Goal: Task Accomplishment & Management: Complete application form

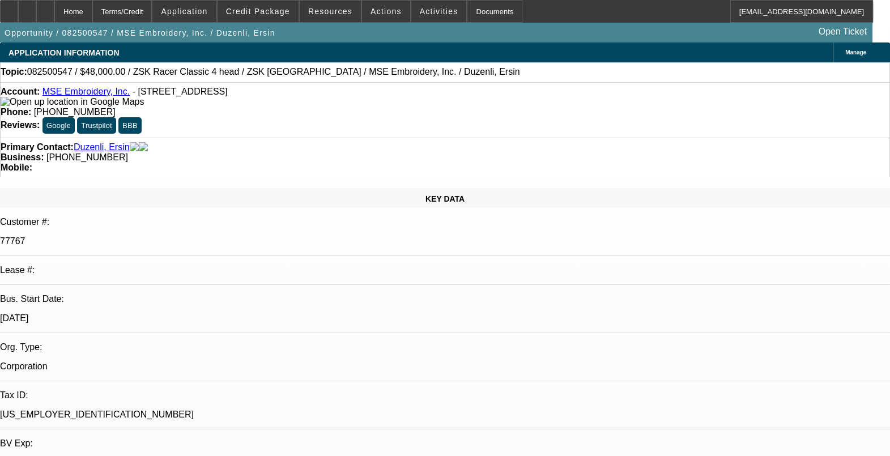
select select "0"
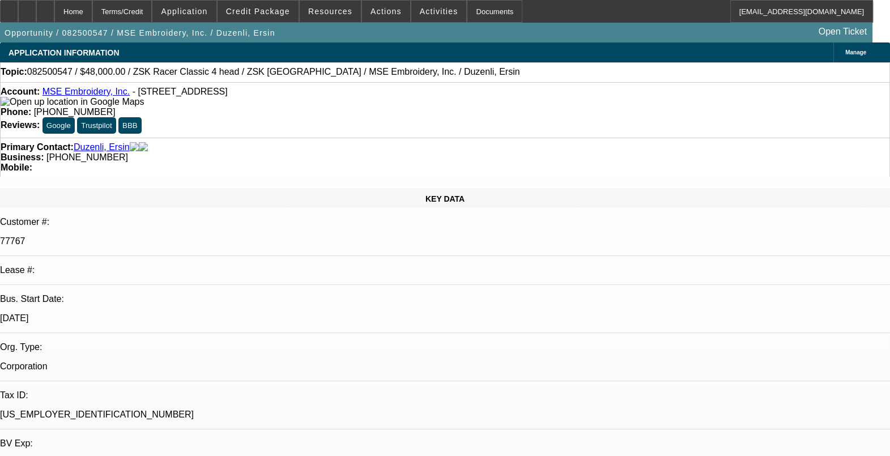
select select "0.1"
select select "0"
select select "1"
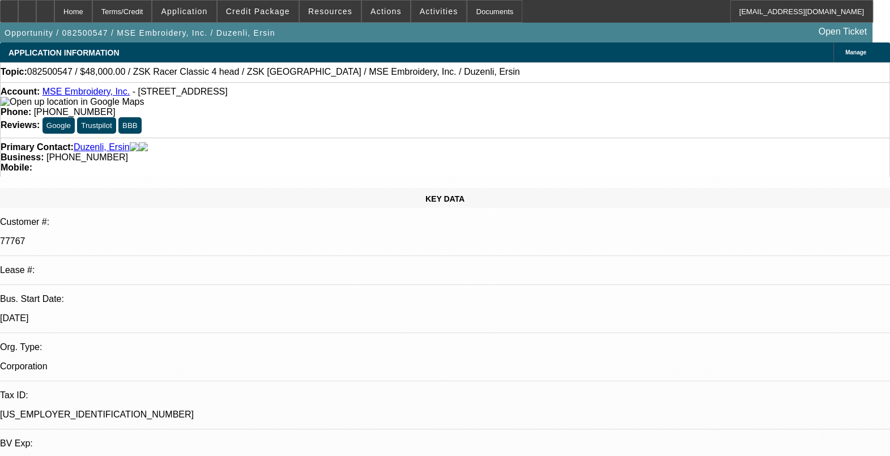
select select "2"
select select "6"
select select "1"
select select "2"
select select "4"
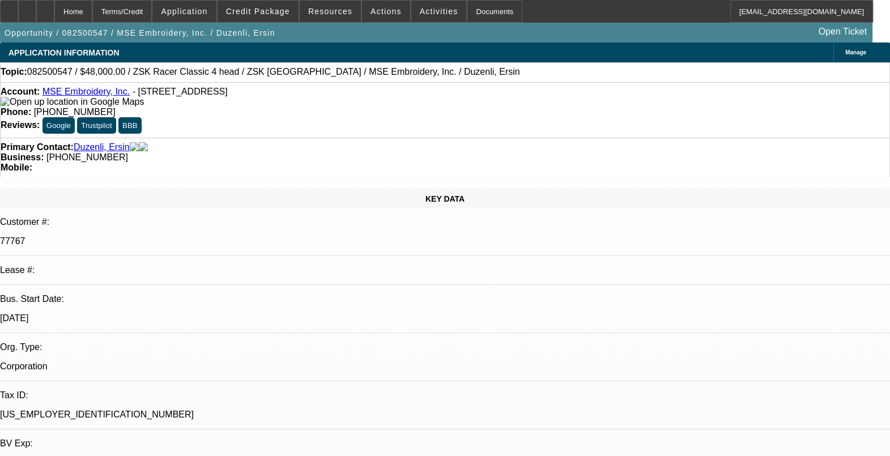
select select "1"
select select "2"
select select "6"
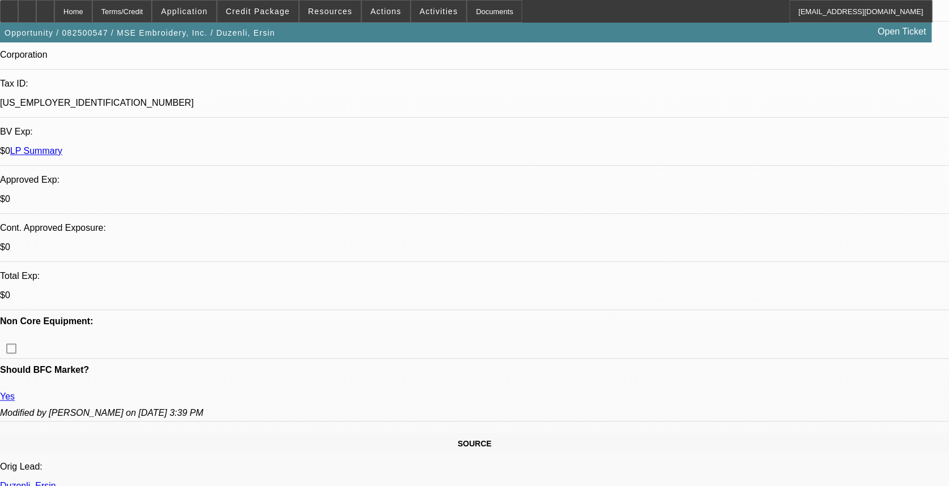
scroll to position [453, 0]
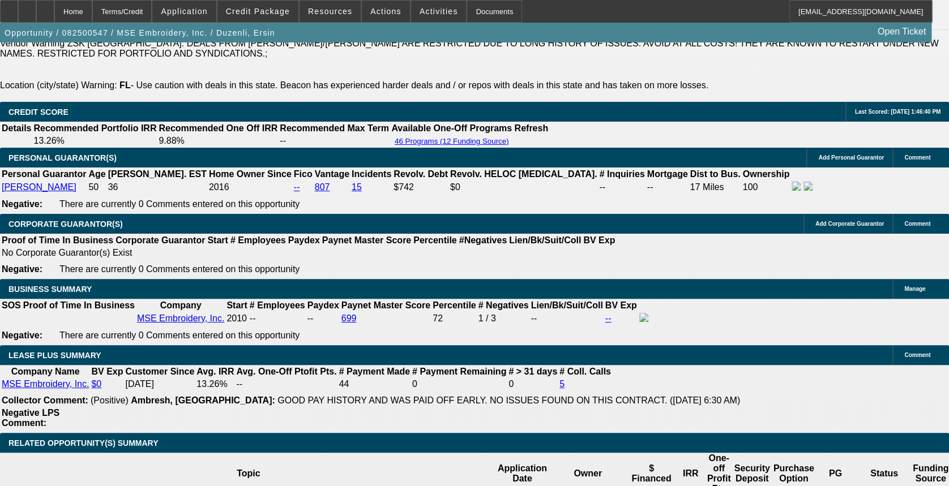
scroll to position [1661, 0]
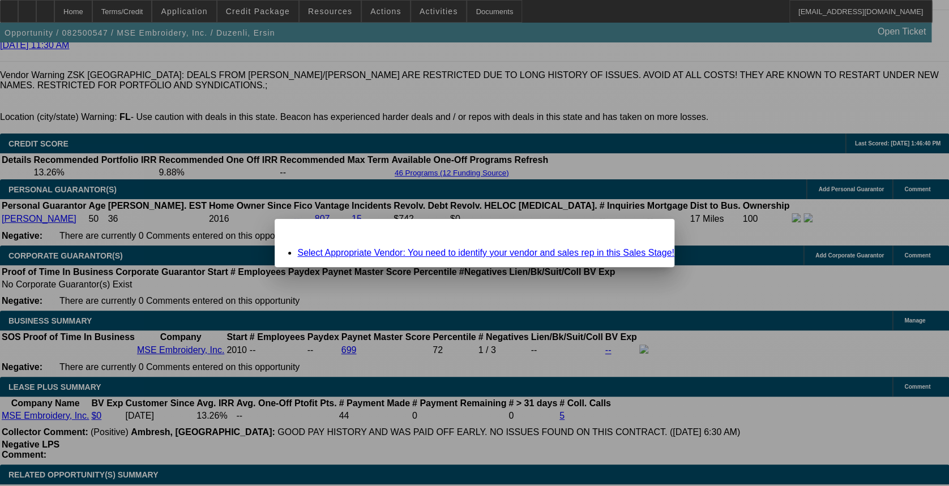
click at [652, 232] on span "Close" at bounding box center [659, 229] width 15 height 6
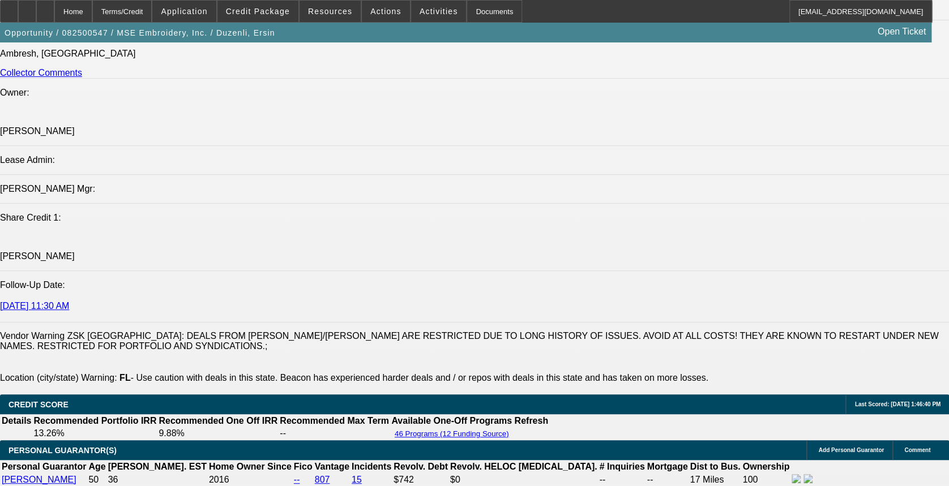
scroll to position [1434, 0]
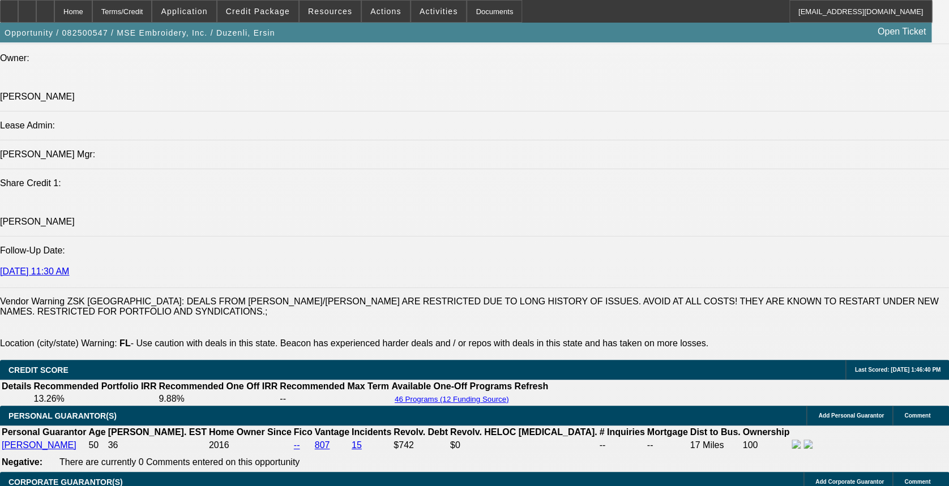
drag, startPoint x: 734, startPoint y: 375, endPoint x: 811, endPoint y: 378, distance: 77.1
drag, startPoint x: 811, startPoint y: 378, endPoint x: 796, endPoint y: 398, distance: 25.1
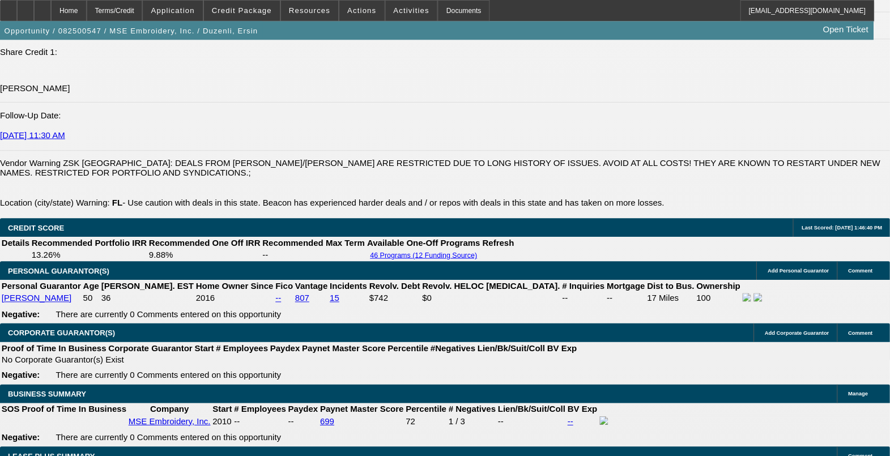
scroll to position [1586, 0]
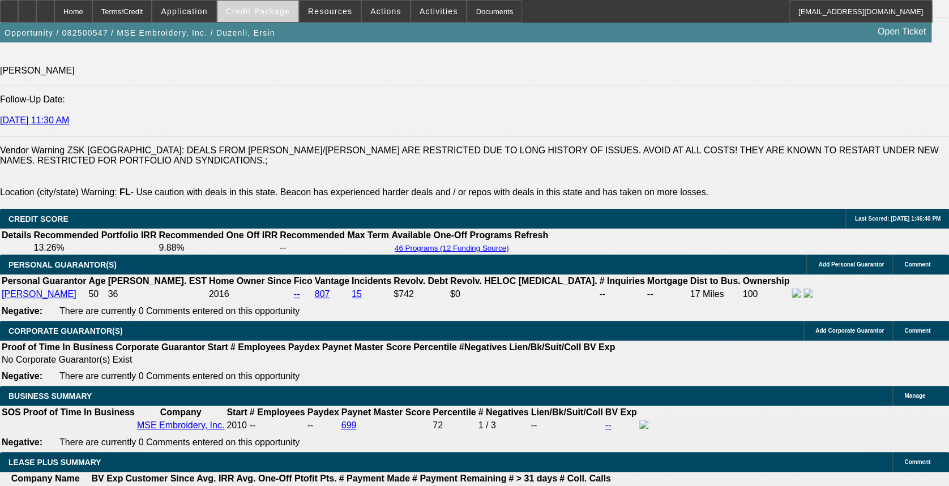
click at [268, 15] on span "Credit Package" at bounding box center [258, 11] width 64 height 9
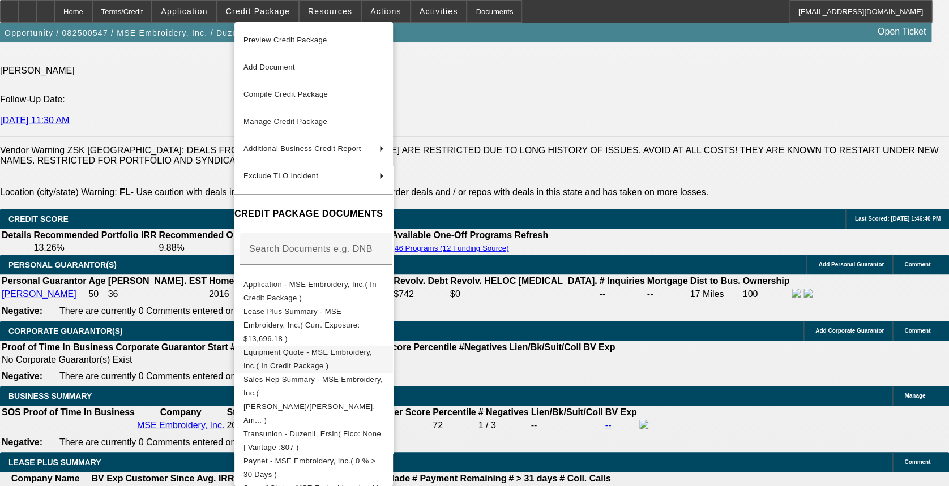
click at [322, 349] on button "Equipment Quote - MSE Embroidery, Inc.( In Credit Package )" at bounding box center [313, 359] width 159 height 27
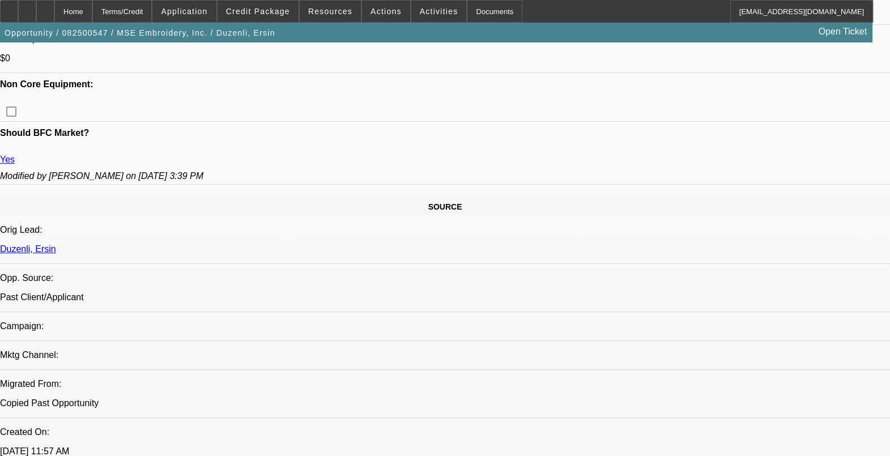
scroll to position [637, 0]
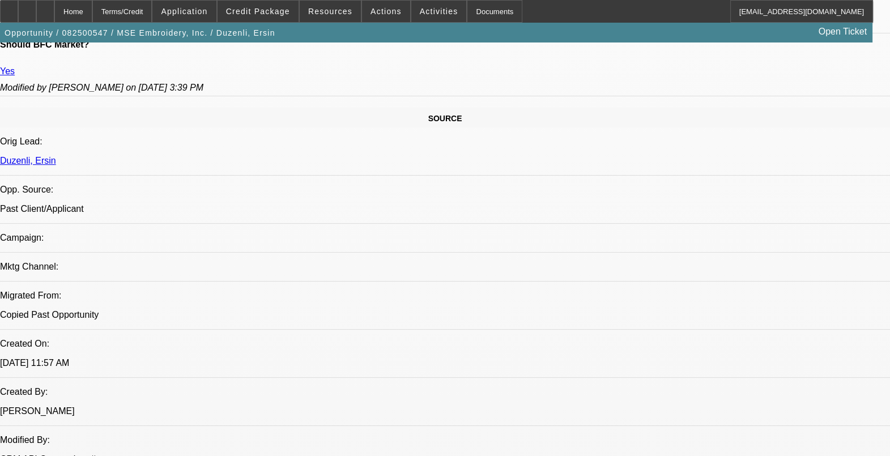
drag, startPoint x: 719, startPoint y: 204, endPoint x: 723, endPoint y: 190, distance: 14.9
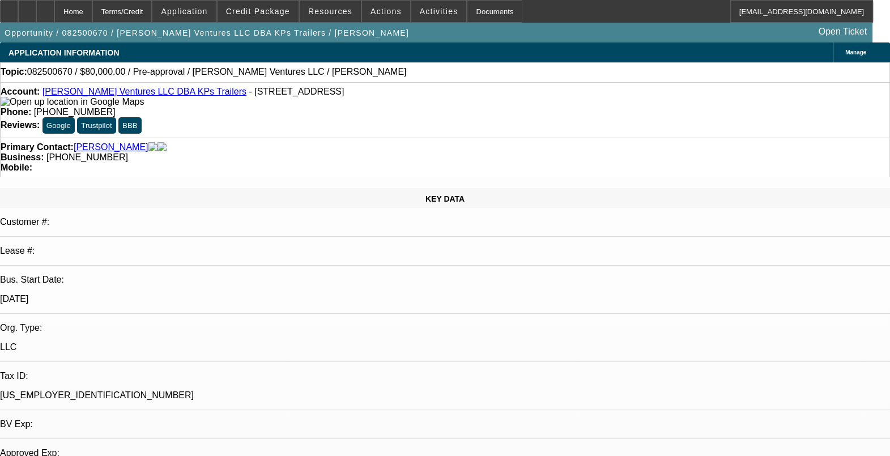
select select "0"
select select "2"
select select "0.1"
select select "1"
select select "2"
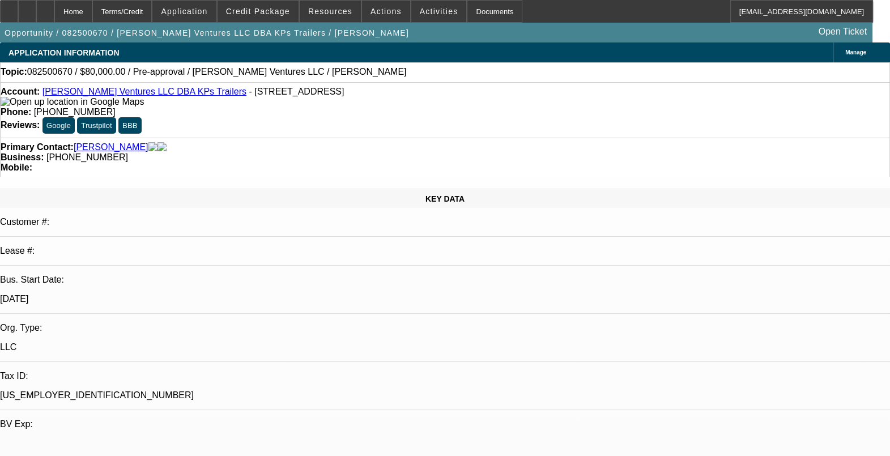
select select "4"
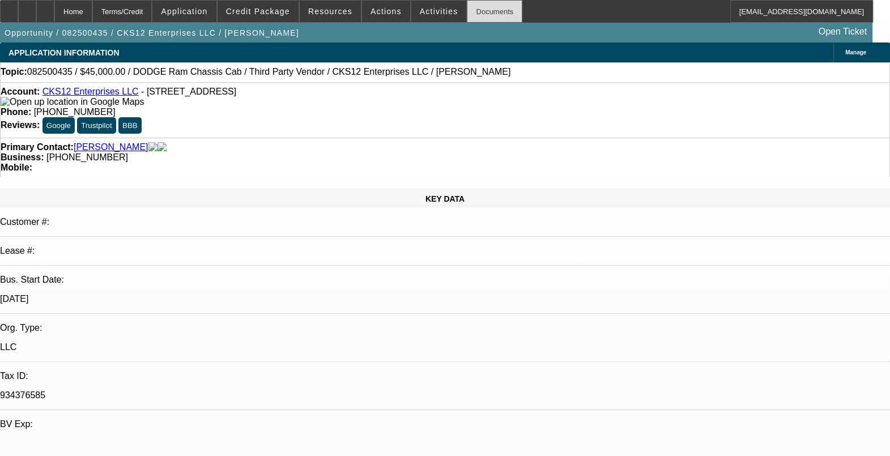
select select "0"
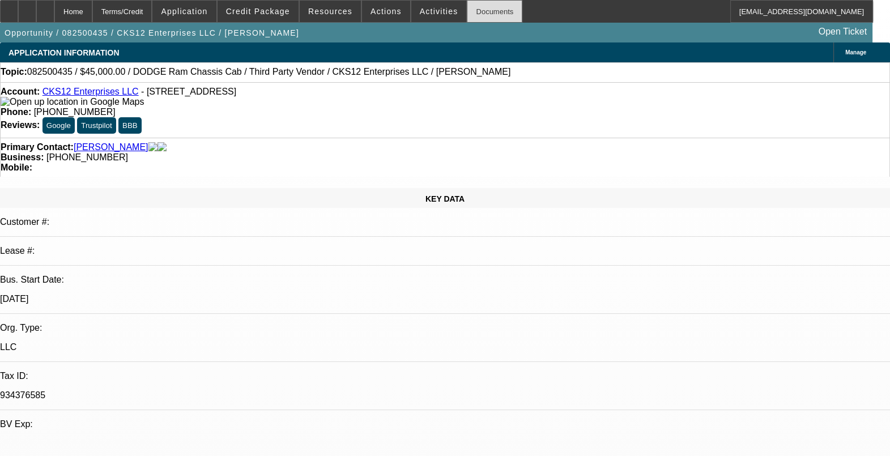
select select "0"
select select "0.1"
select select "0"
select select "0.1"
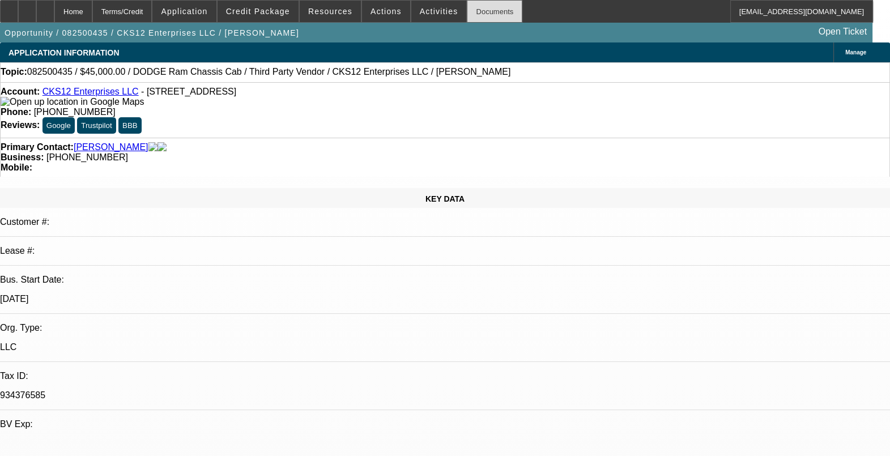
select select "2"
select select "0"
select select "1"
select select "6"
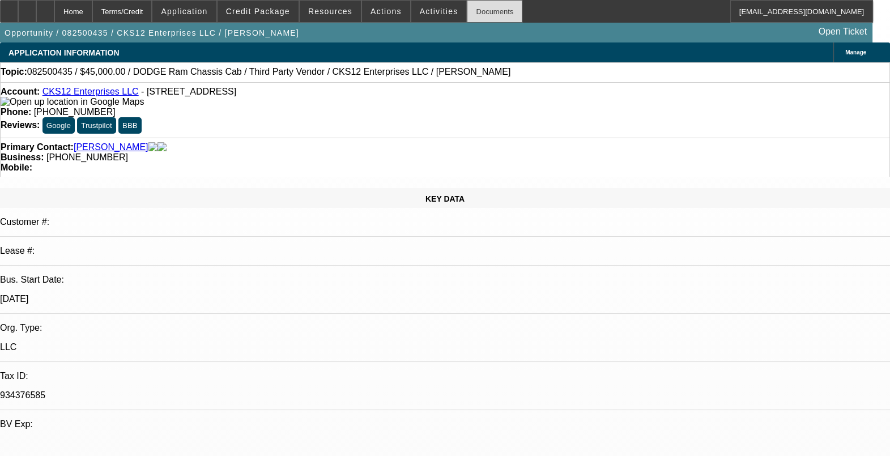
select select "1"
select select "6"
select select "1"
select select "9"
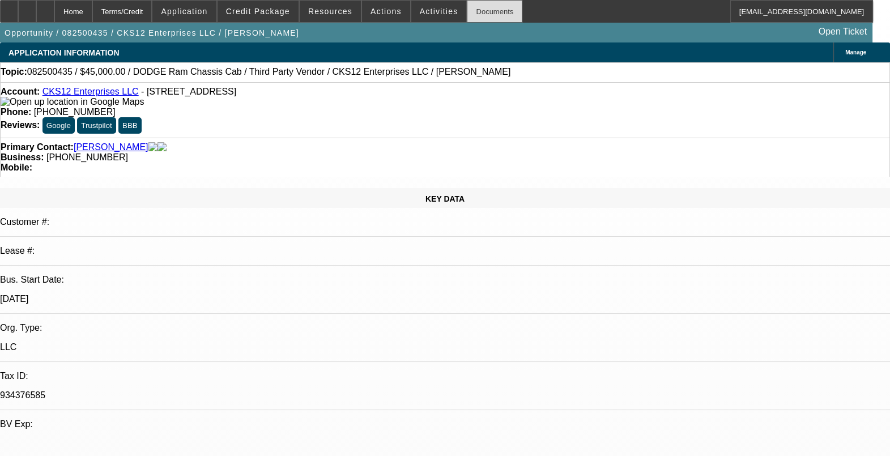
select select "6"
select select "1"
select select "6"
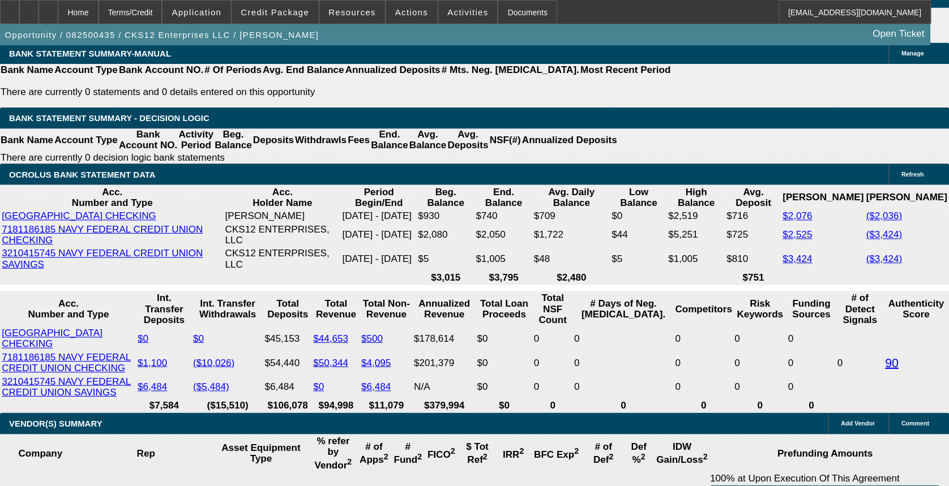
scroll to position [1911, 0]
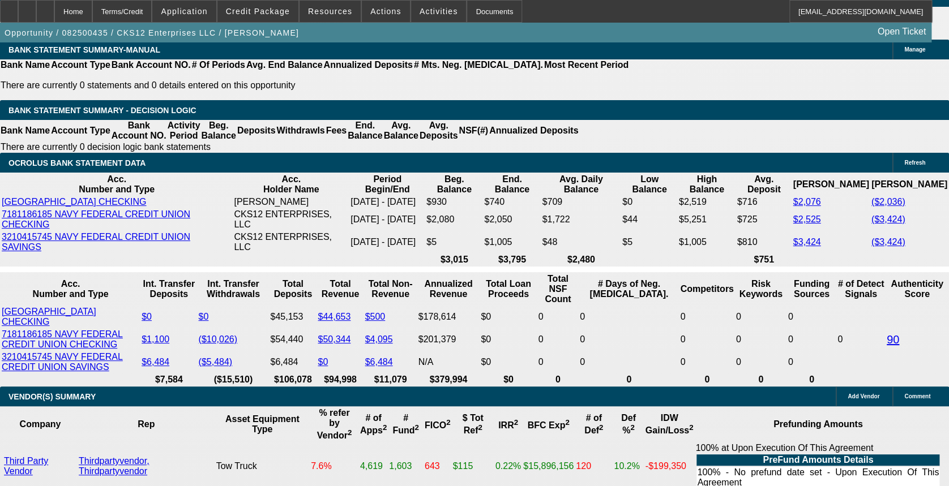
drag, startPoint x: 228, startPoint y: 329, endPoint x: 253, endPoint y: 330, distance: 24.9
drag, startPoint x: 222, startPoint y: 256, endPoint x: 265, endPoint y: 261, distance: 43.3
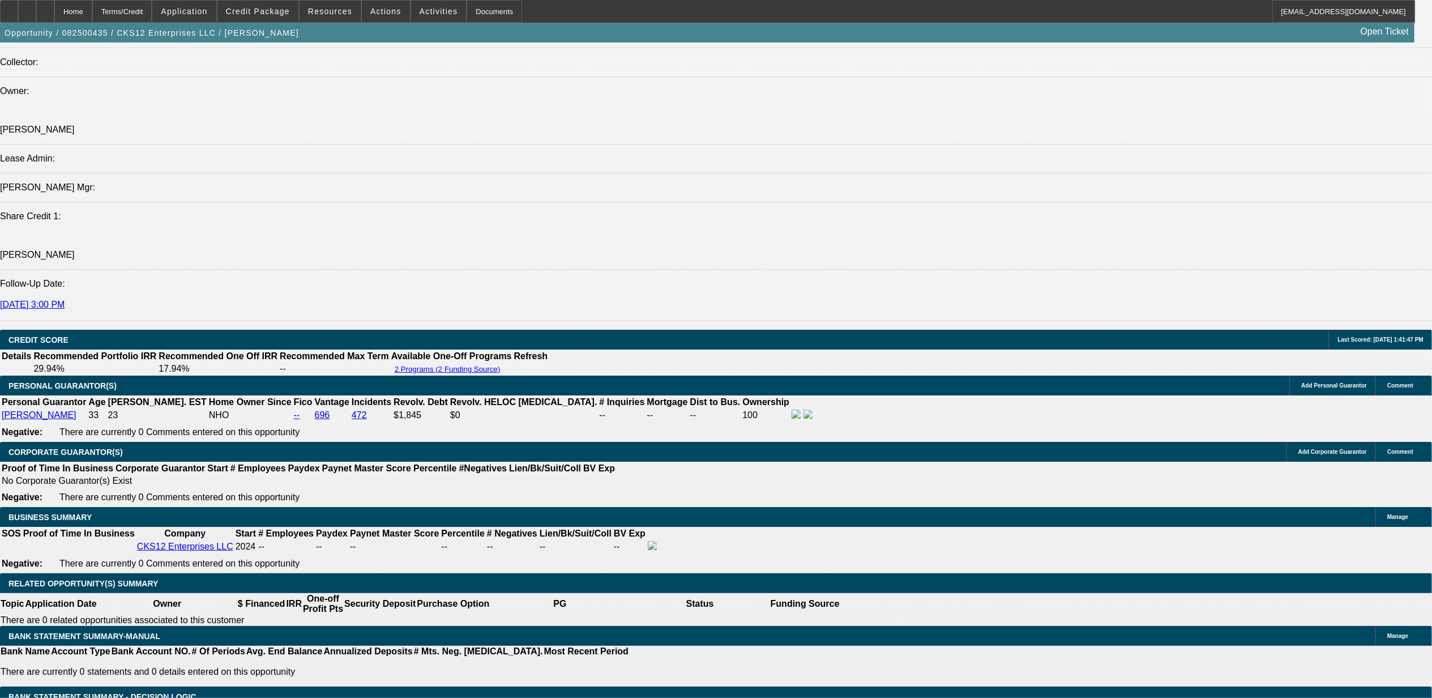
scroll to position [1124, 0]
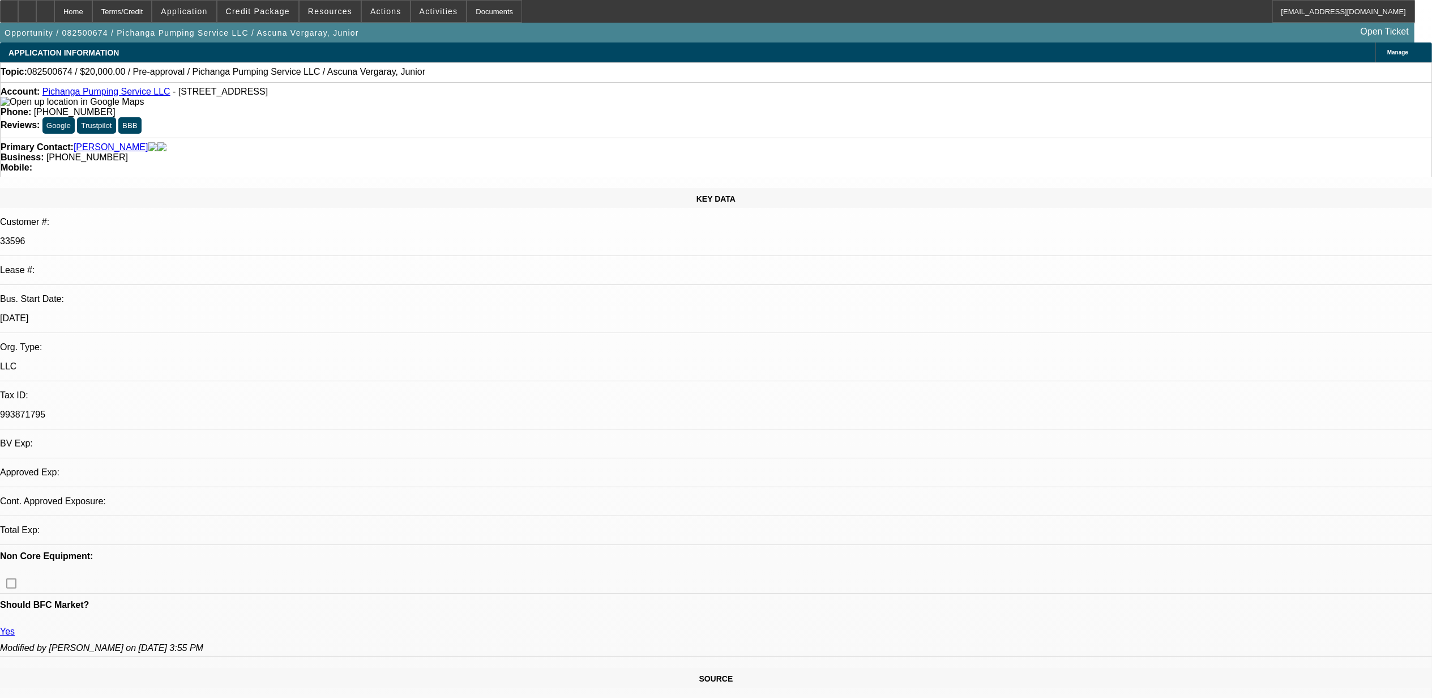
select select "0"
select select "2"
select select "0.1"
select select "4"
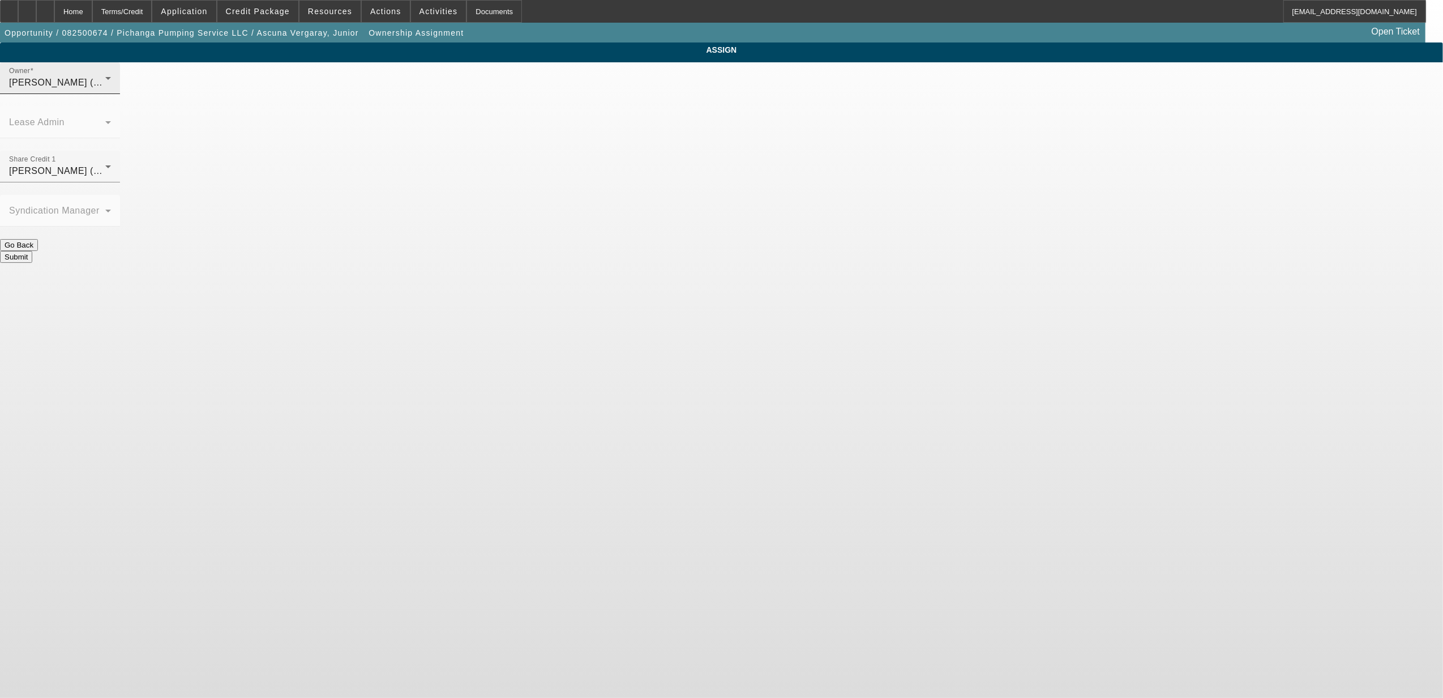
click at [111, 84] on div "Owner Fiumetto, Daniel (Lvl 19)" at bounding box center [60, 78] width 102 height 32
click at [632, 154] on span "Hendrix, Miles (Lvl 6)" at bounding box center [629, 147] width 108 height 14
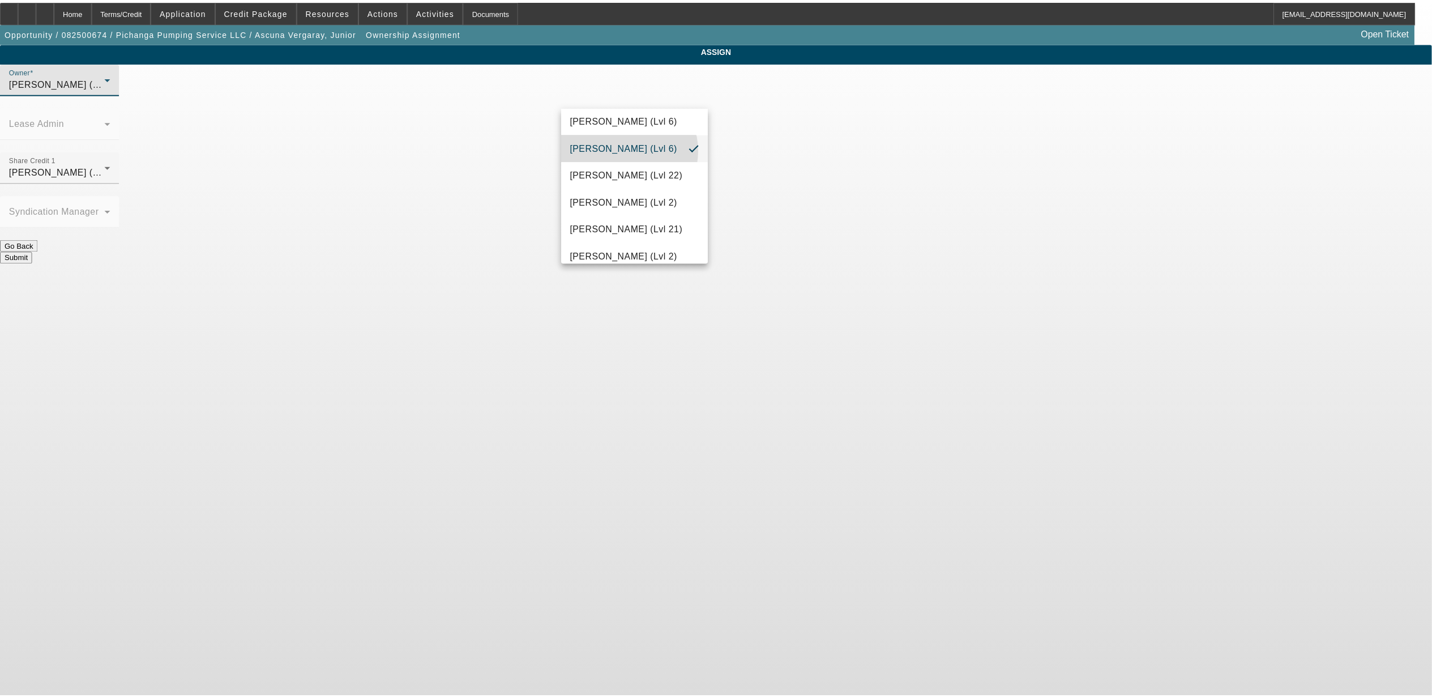
scroll to position [0, 0]
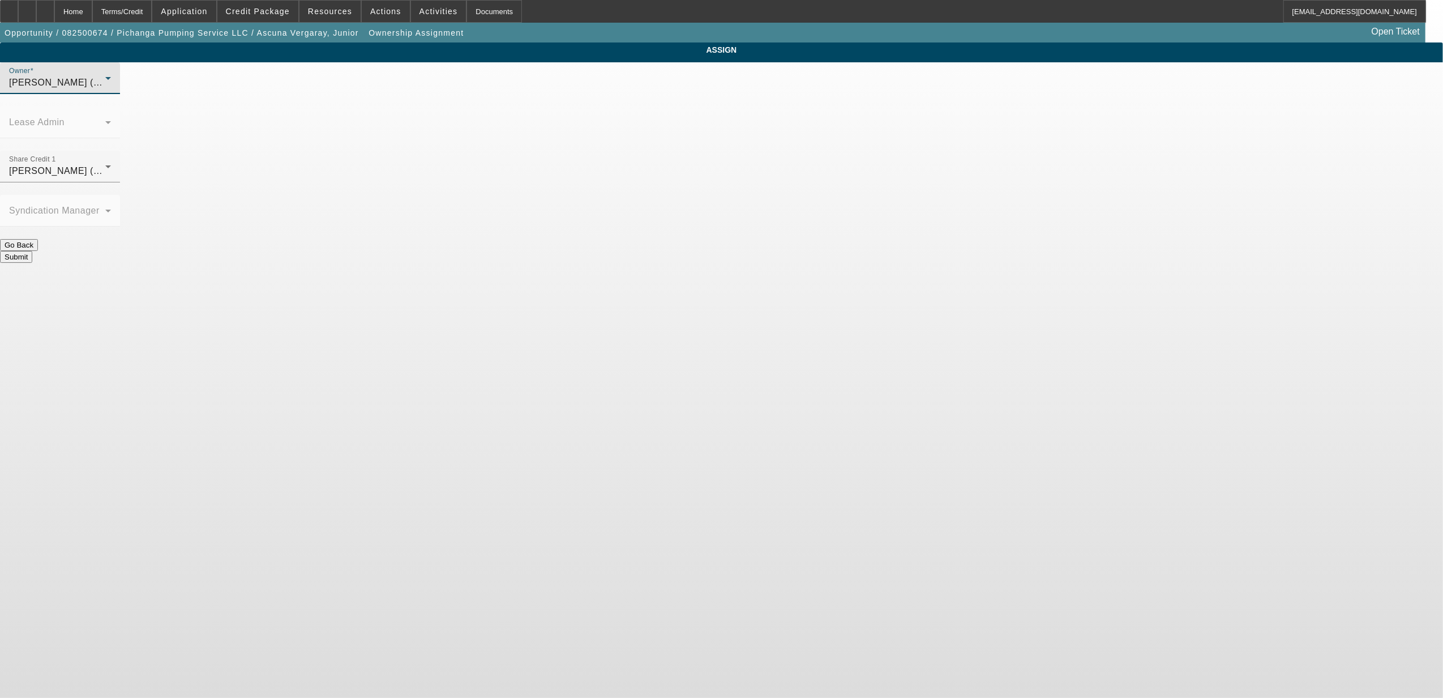
click at [32, 251] on button "Submit" at bounding box center [16, 257] width 32 height 12
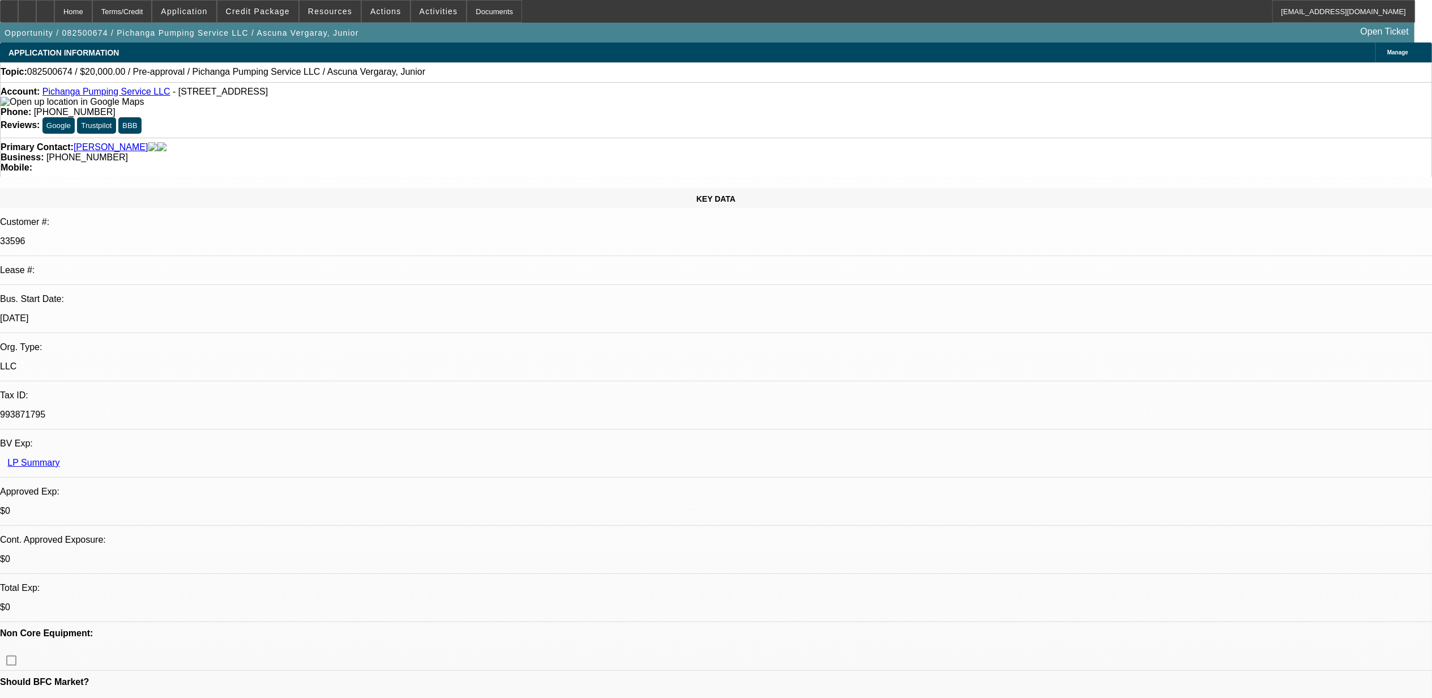
select select "0"
select select "2"
select select "0.1"
select select "4"
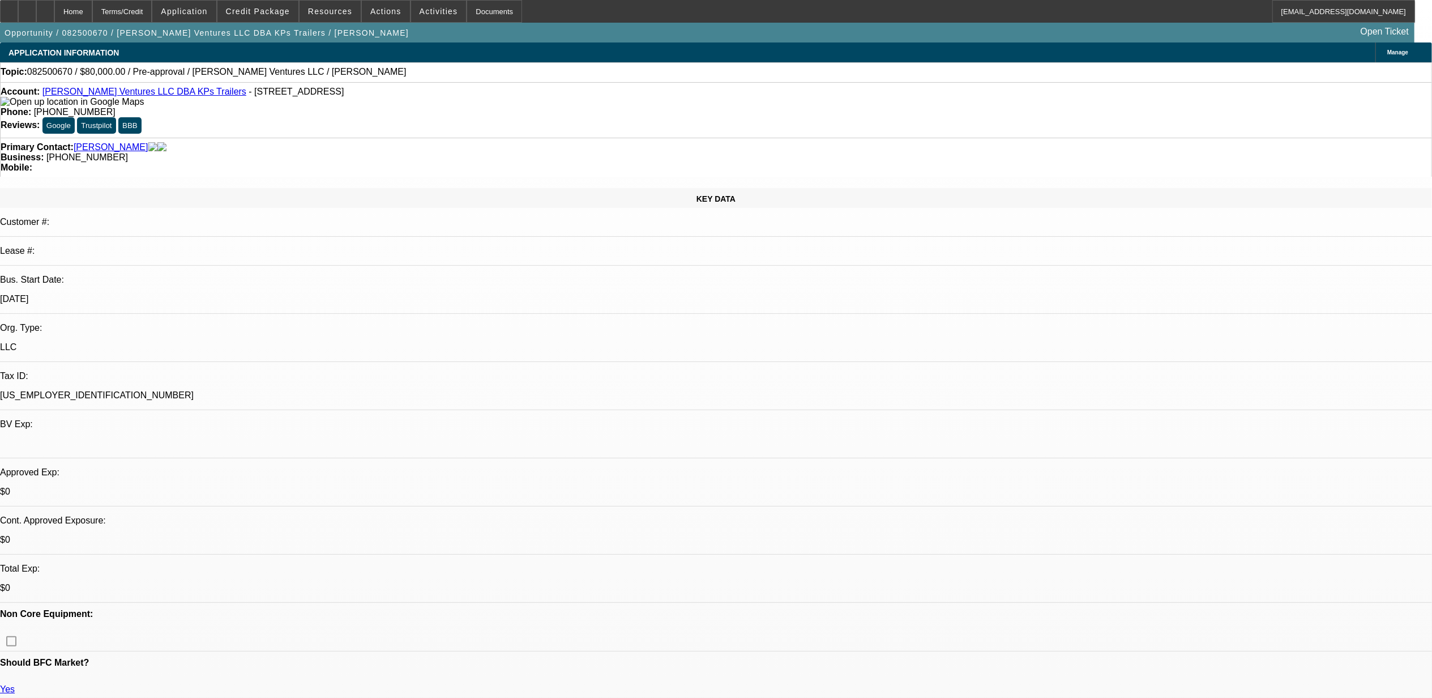
select select "0"
select select "2"
select select "0.1"
select select "1"
select select "2"
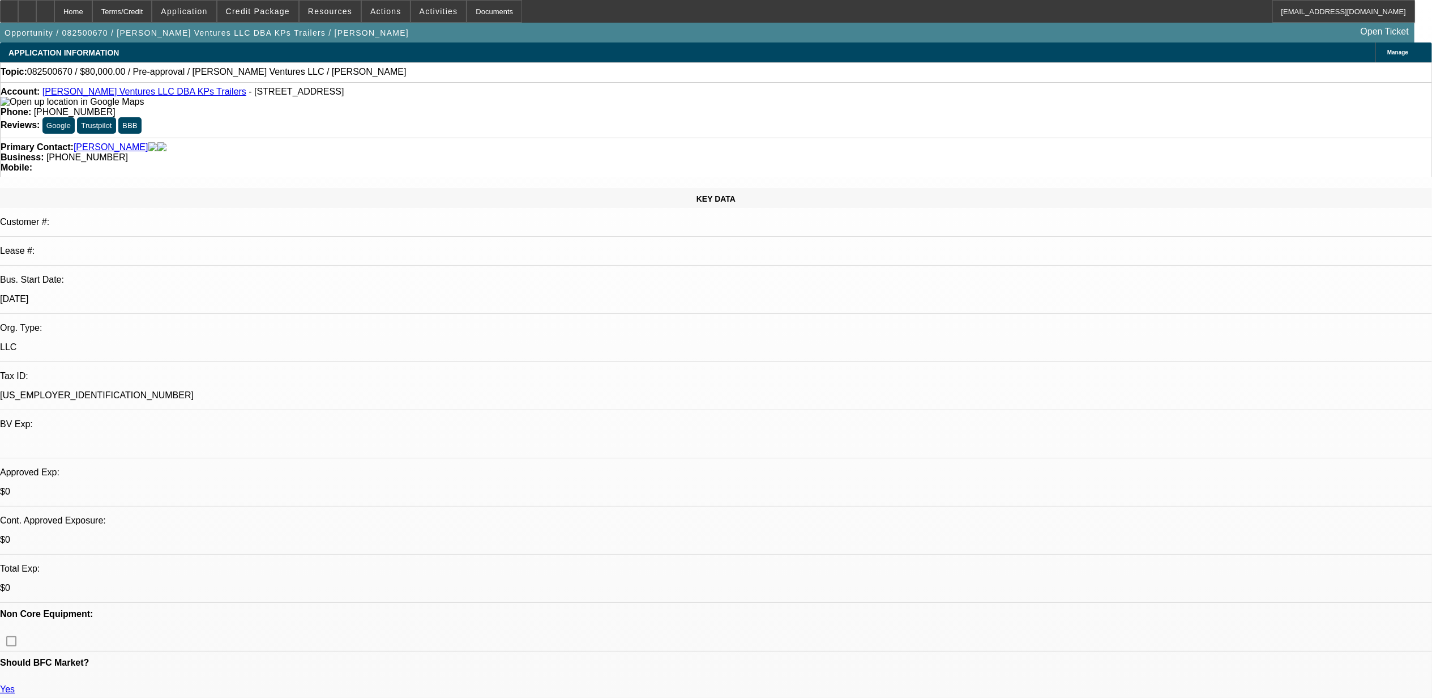
select select "4"
click at [259, 12] on span "Credit Package" at bounding box center [258, 11] width 64 height 9
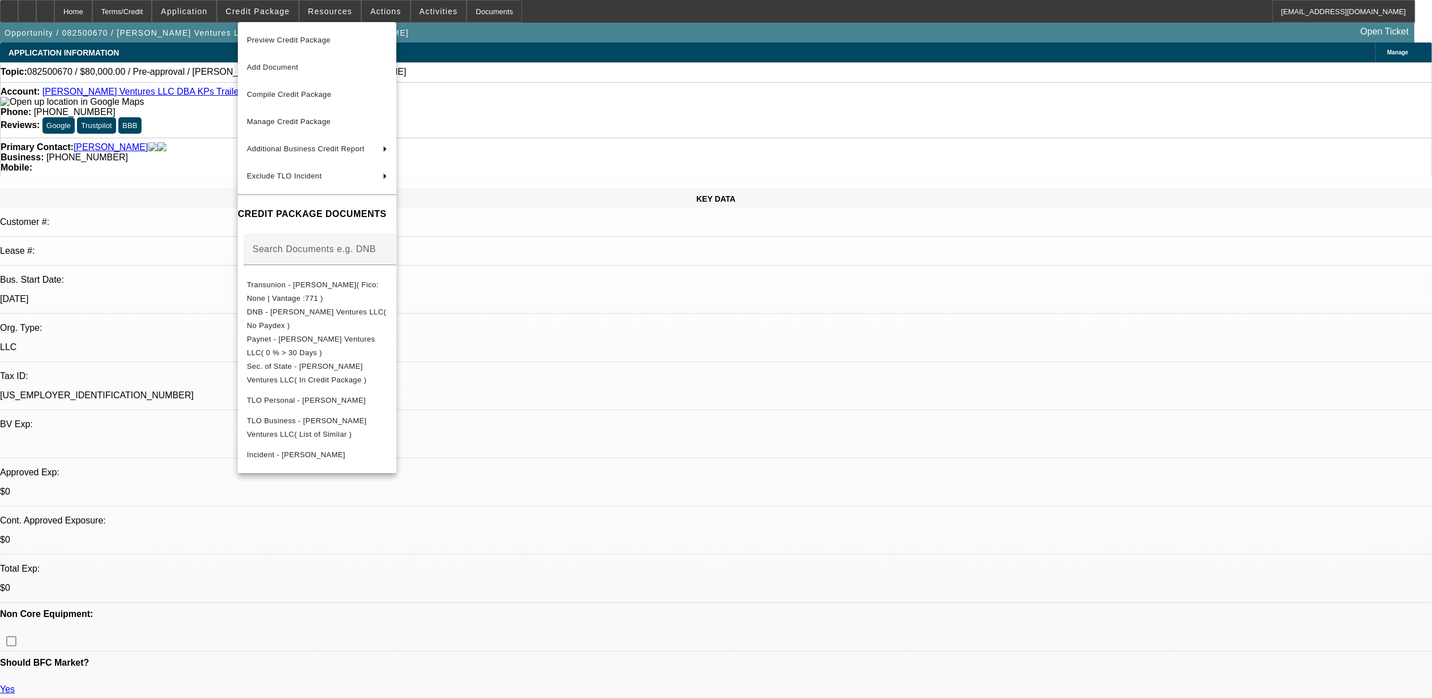
click at [603, 83] on div at bounding box center [716, 349] width 1432 height 698
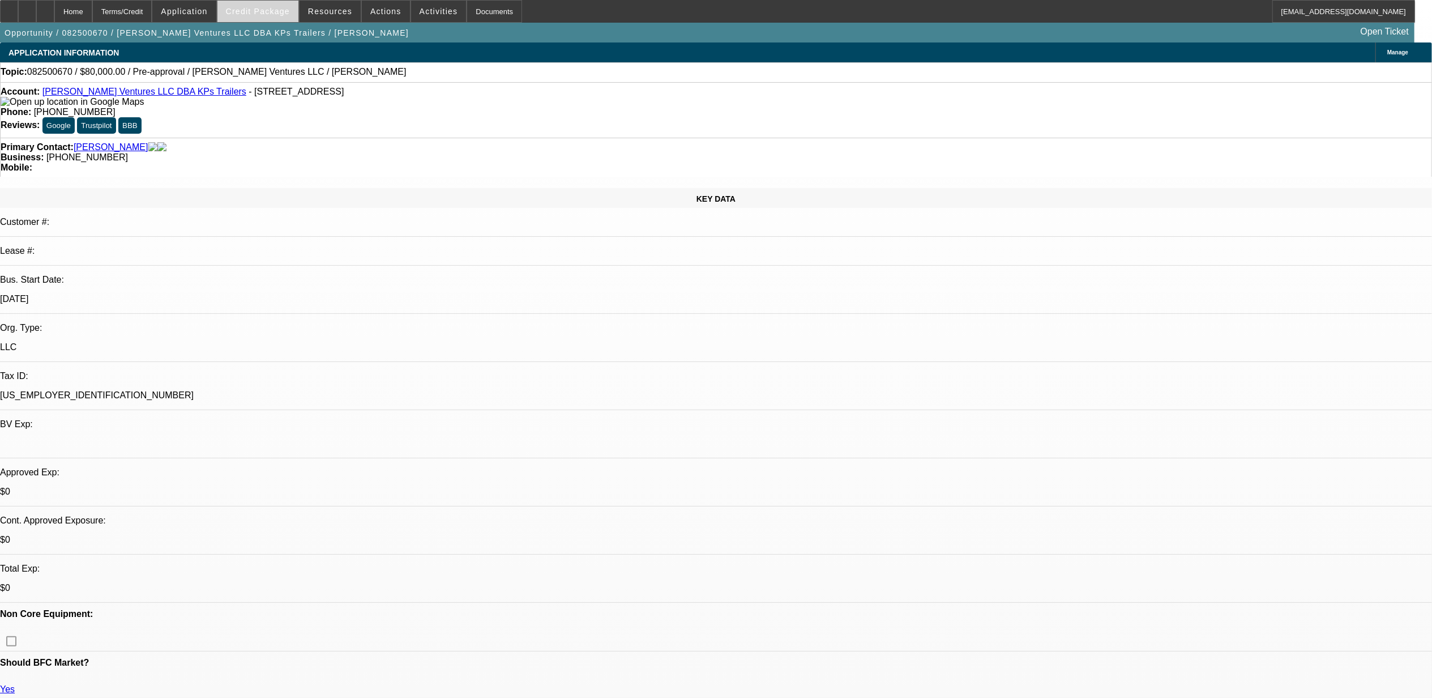
click at [270, 10] on span "Credit Package" at bounding box center [258, 11] width 64 height 9
